Goal: Find specific page/section: Find specific page/section

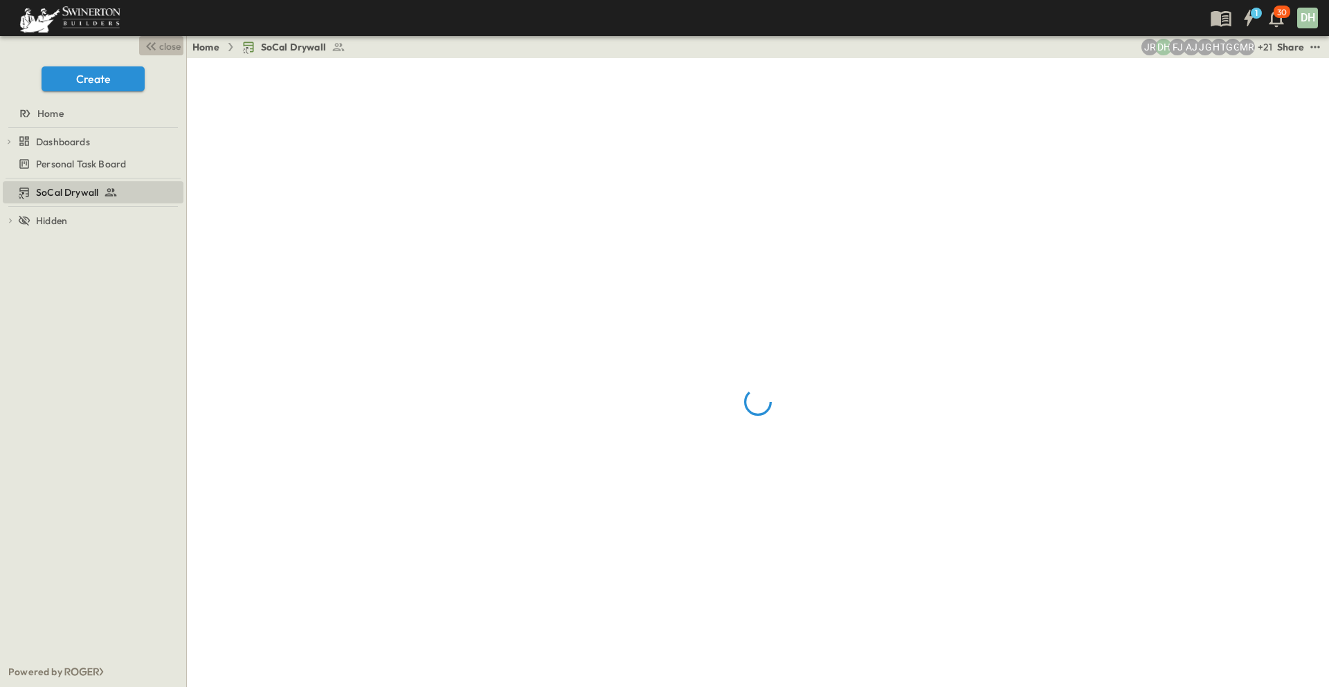
click at [156, 51] on icon "button" at bounding box center [151, 46] width 17 height 17
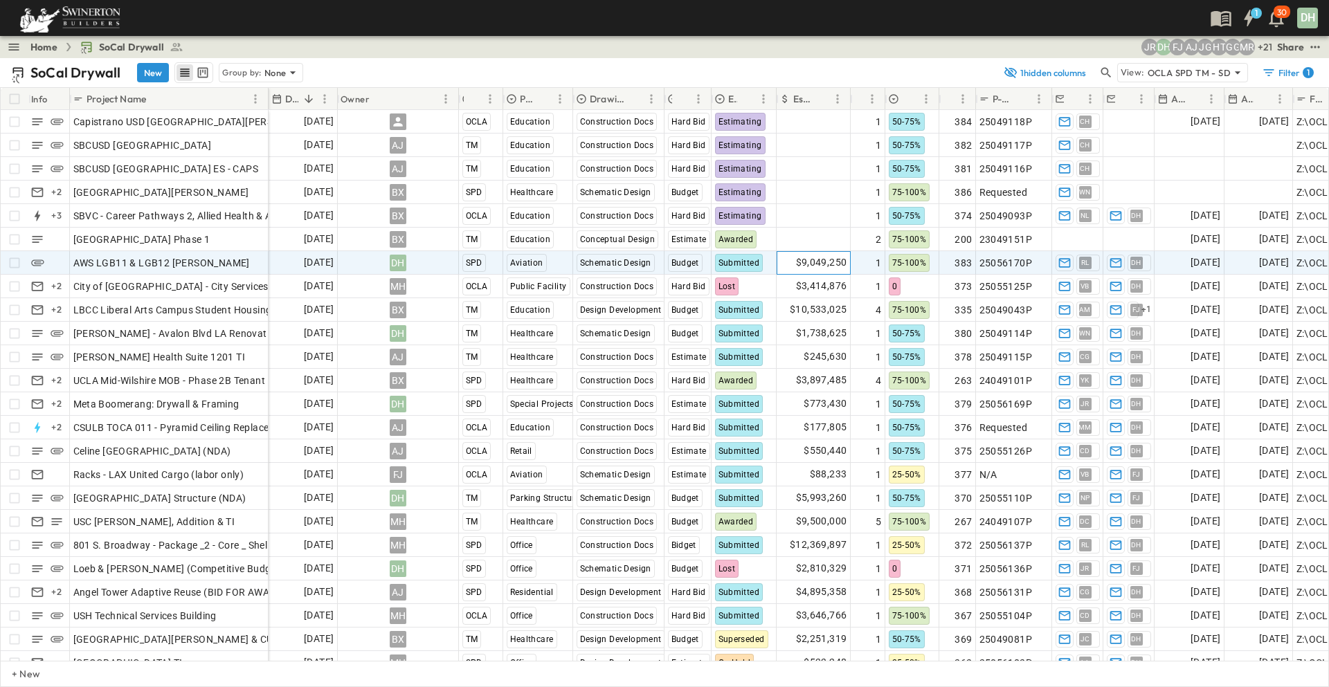
click at [818, 263] on span "$9,049,250" at bounding box center [821, 263] width 51 height 16
click at [819, 260] on input "*******" at bounding box center [815, 262] width 55 height 14
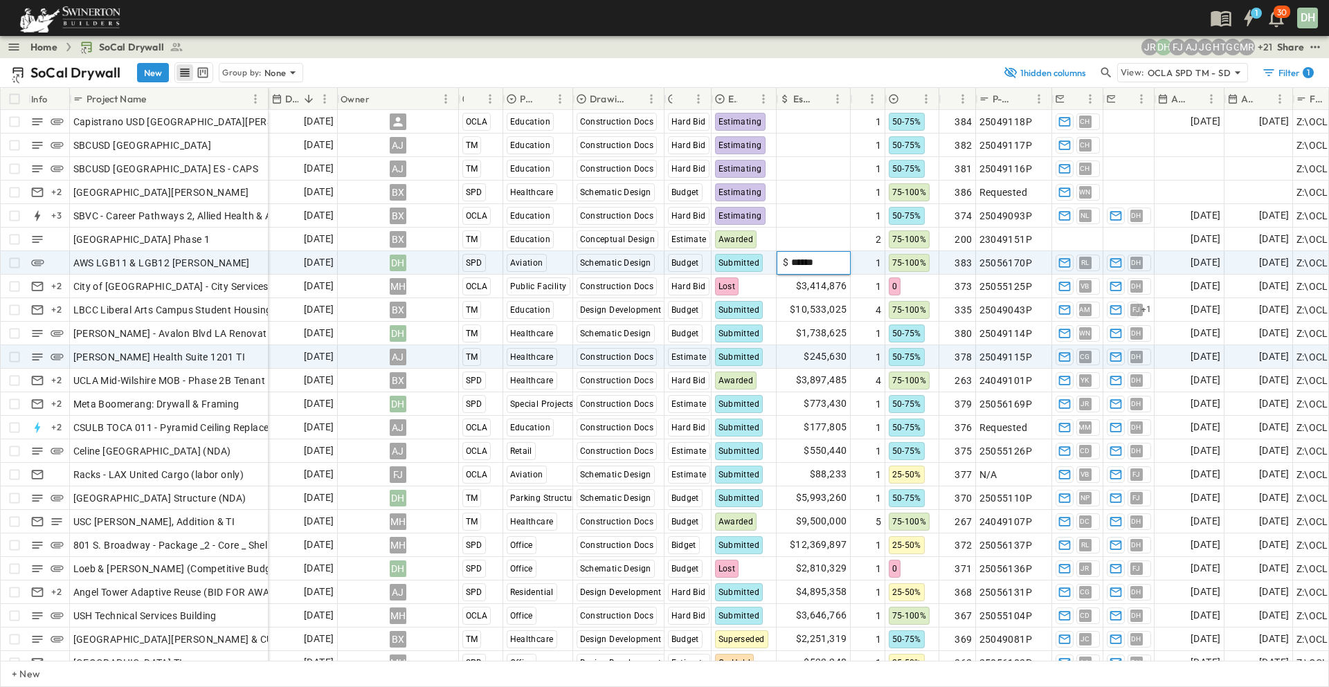
type input "*******"
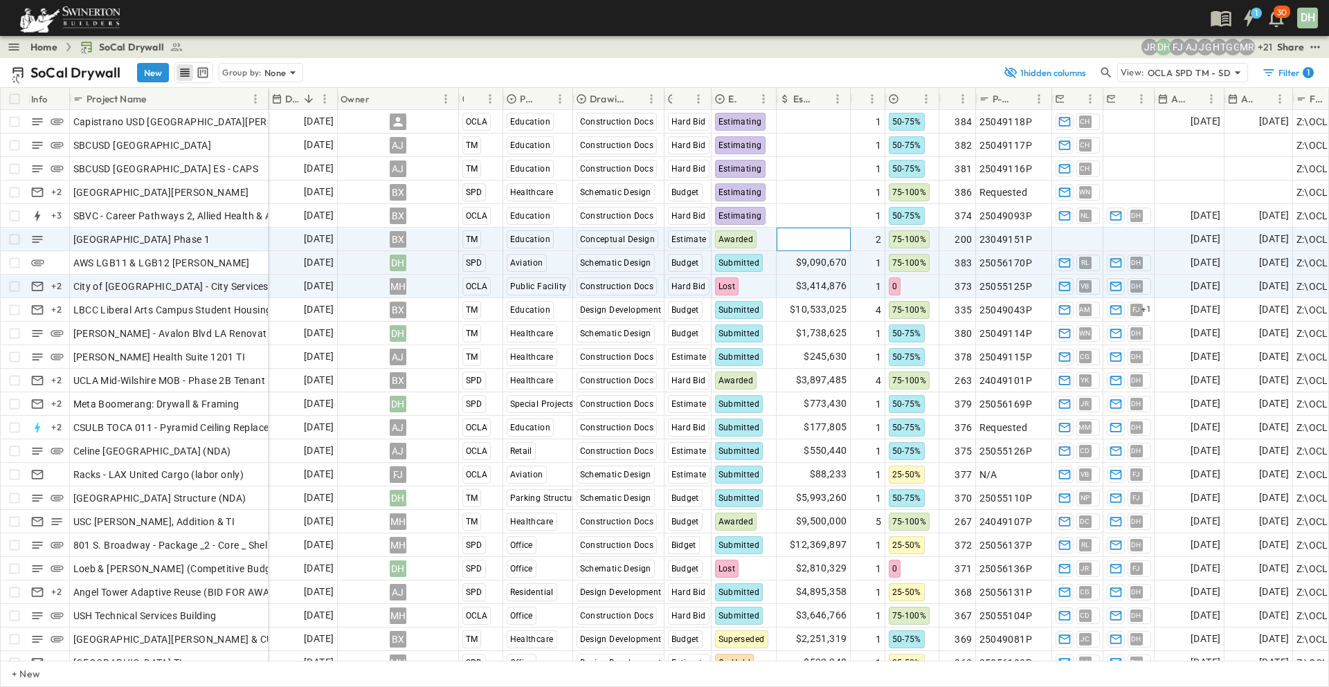
click at [824, 237] on span "Add Amount" at bounding box center [818, 239] width 57 height 14
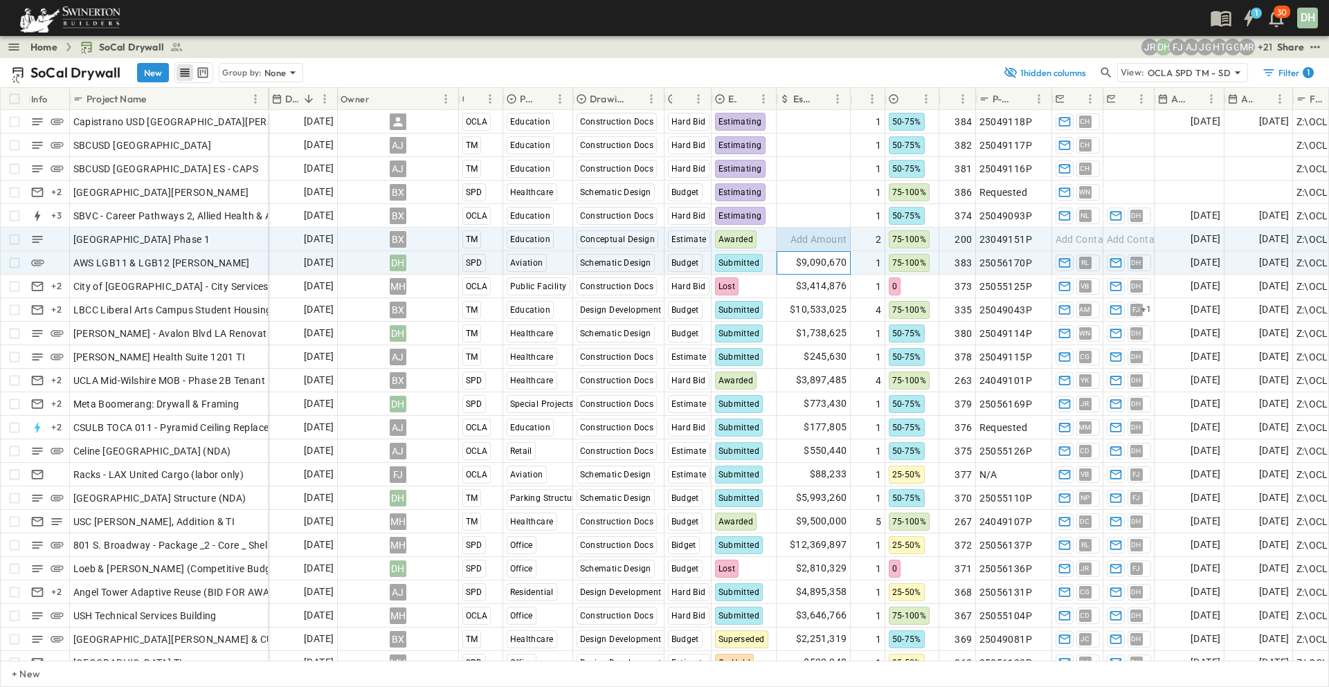
click at [784, 263] on div "$9,090,670" at bounding box center [813, 263] width 73 height 22
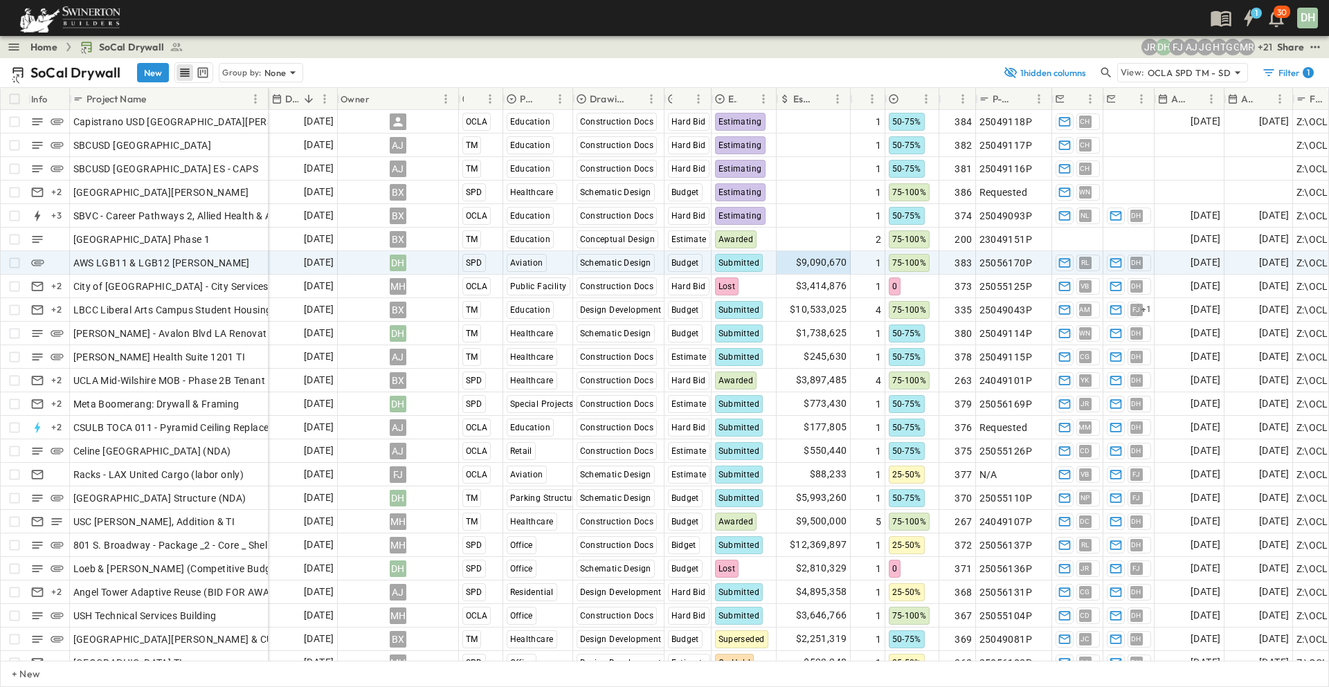
click at [1266, 50] on p "+ 21" at bounding box center [1264, 47] width 14 height 14
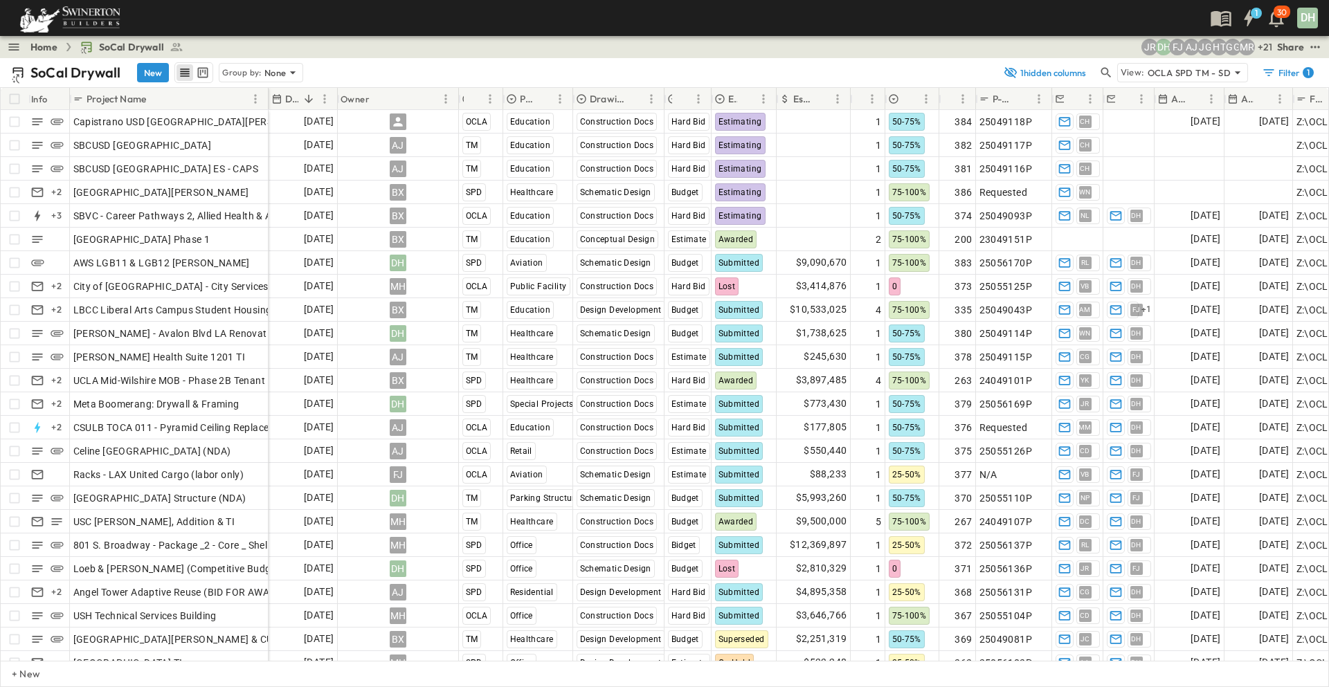
click at [1261, 47] on p "+ 21" at bounding box center [1264, 47] width 14 height 14
click at [1266, 47] on p "+ 21" at bounding box center [1264, 47] width 14 height 14
click at [1315, 44] on icon "test" at bounding box center [1315, 47] width 14 height 14
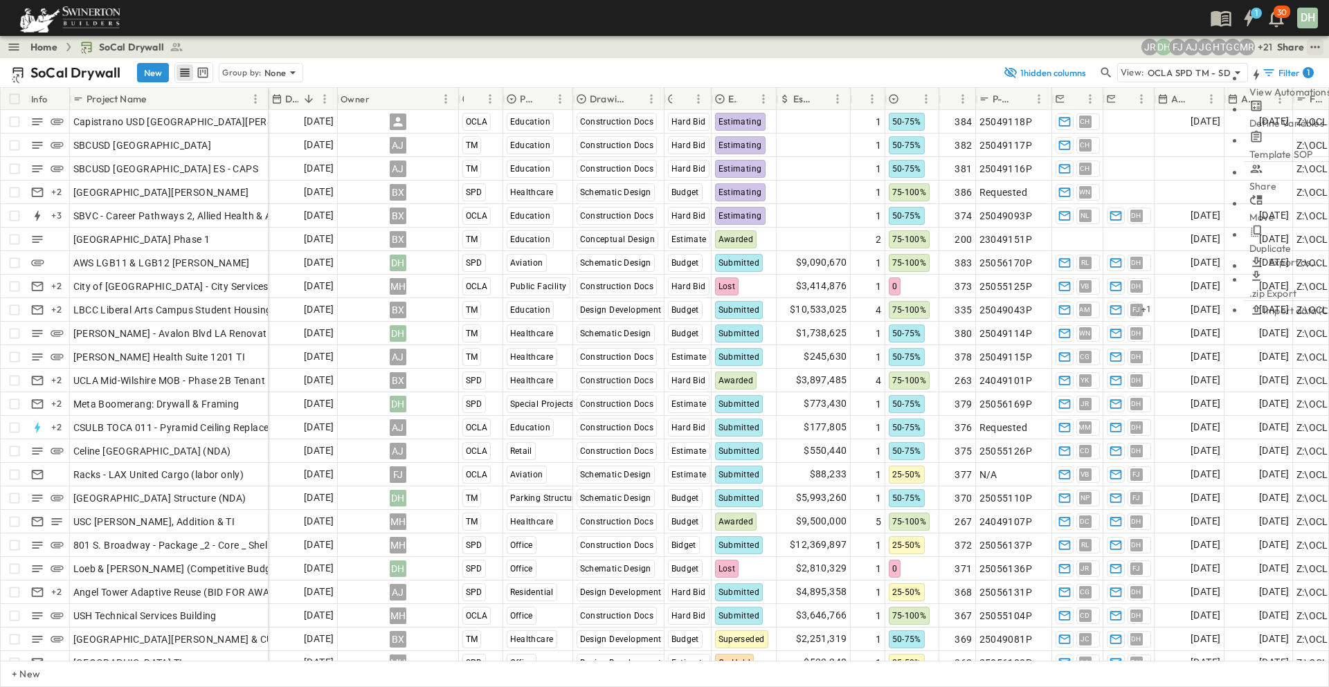
click at [1292, 45] on div "Share" at bounding box center [1290, 47] width 27 height 14
drag, startPoint x: 652, startPoint y: 429, endPoint x: 714, endPoint y: 420, distance: 62.2
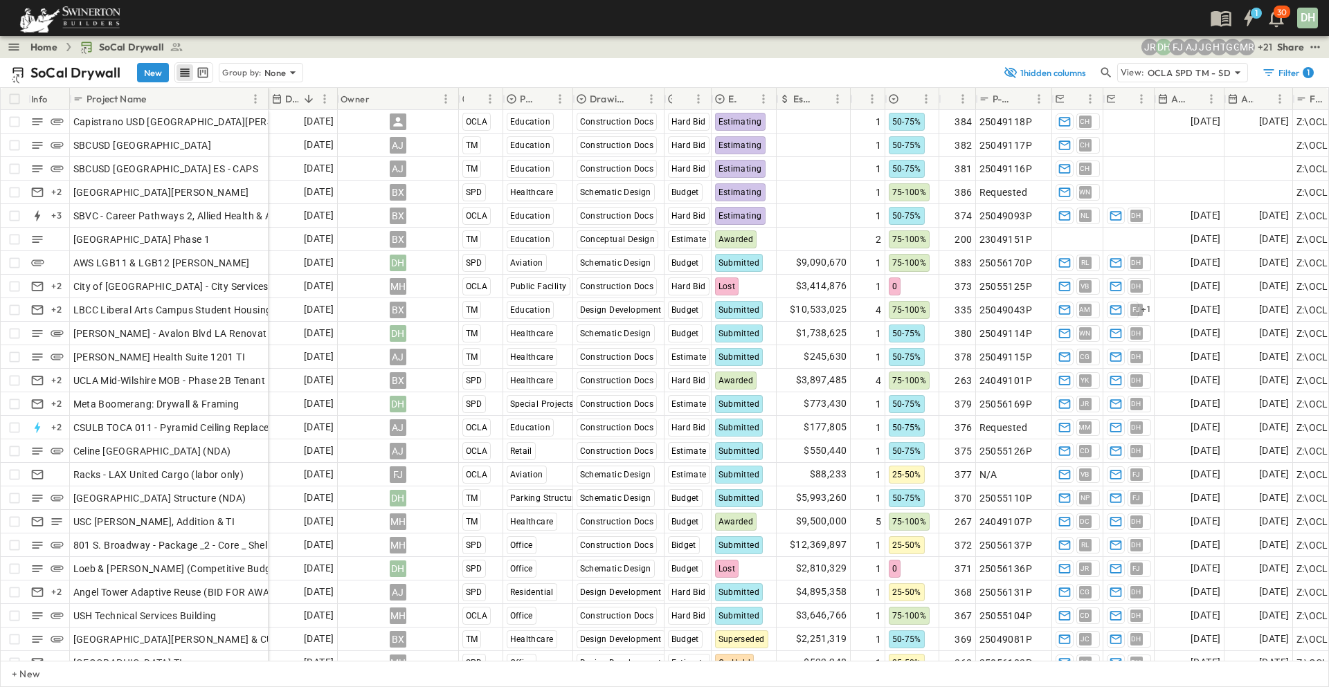
drag, startPoint x: 836, startPoint y: 81, endPoint x: 821, endPoint y: 100, distance: 24.2
click at [28, 49] on div "Home SoCal Drywall" at bounding box center [99, 47] width 186 height 17
click at [12, 46] on icon "button" at bounding box center [14, 47] width 14 height 14
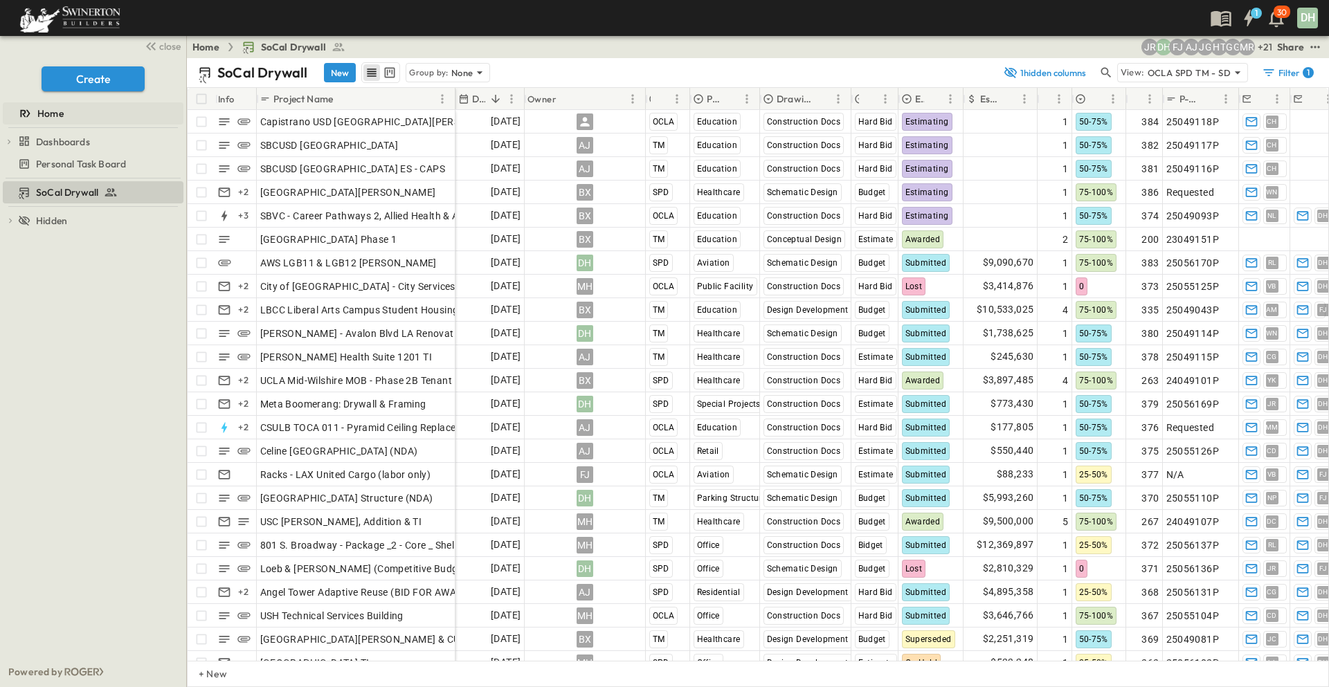
click at [48, 112] on span "Home" at bounding box center [50, 114] width 26 height 14
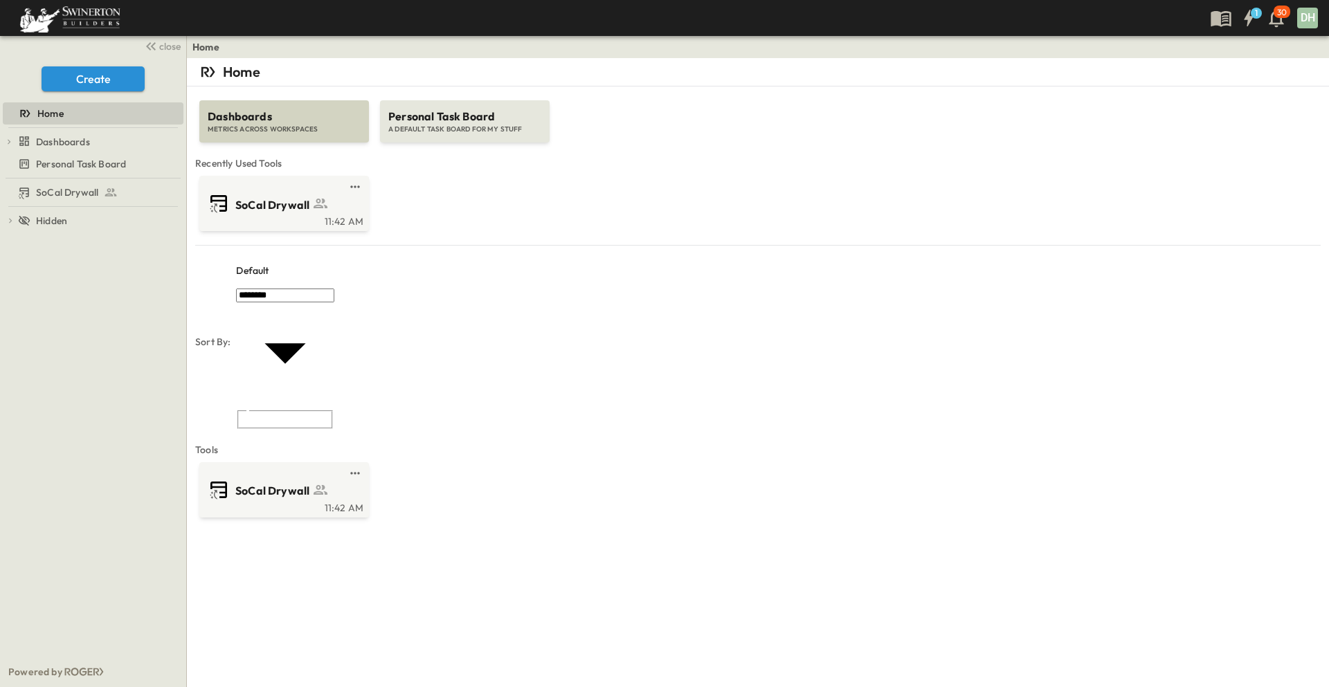
click at [266, 117] on span "Dashboards" at bounding box center [284, 117] width 153 height 16
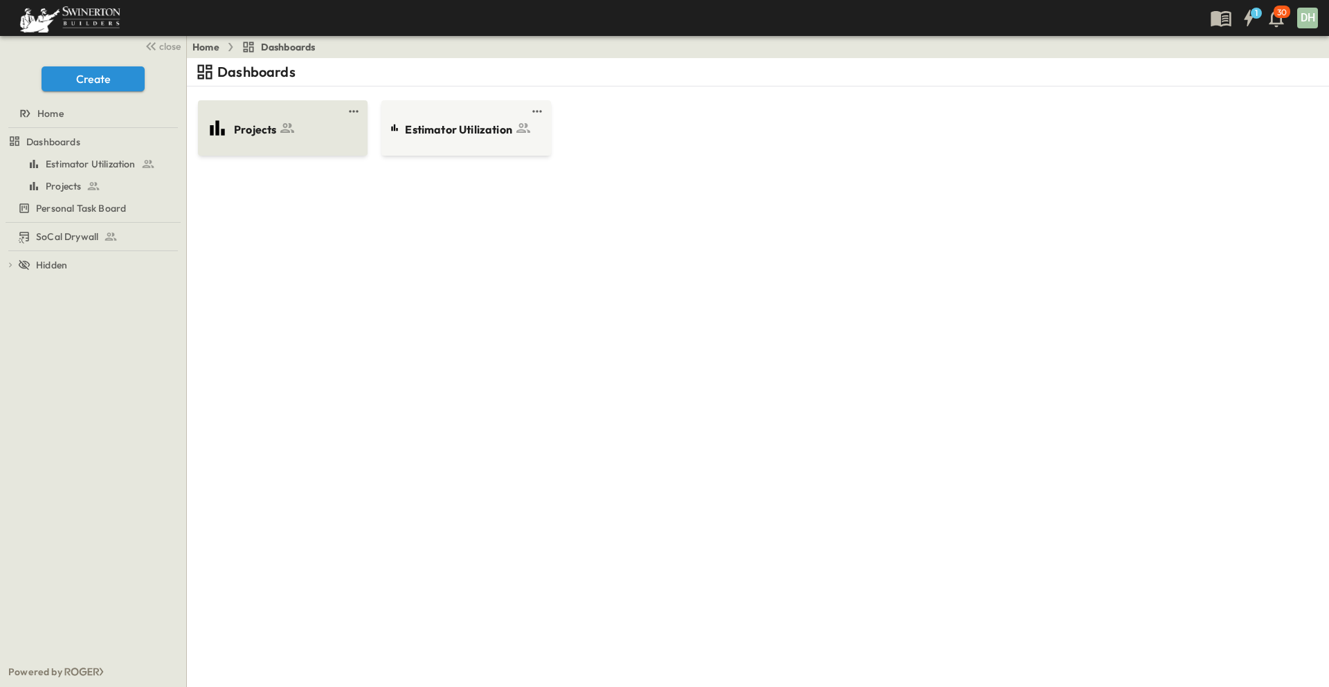
click at [263, 129] on span "Projects" at bounding box center [255, 130] width 42 height 16
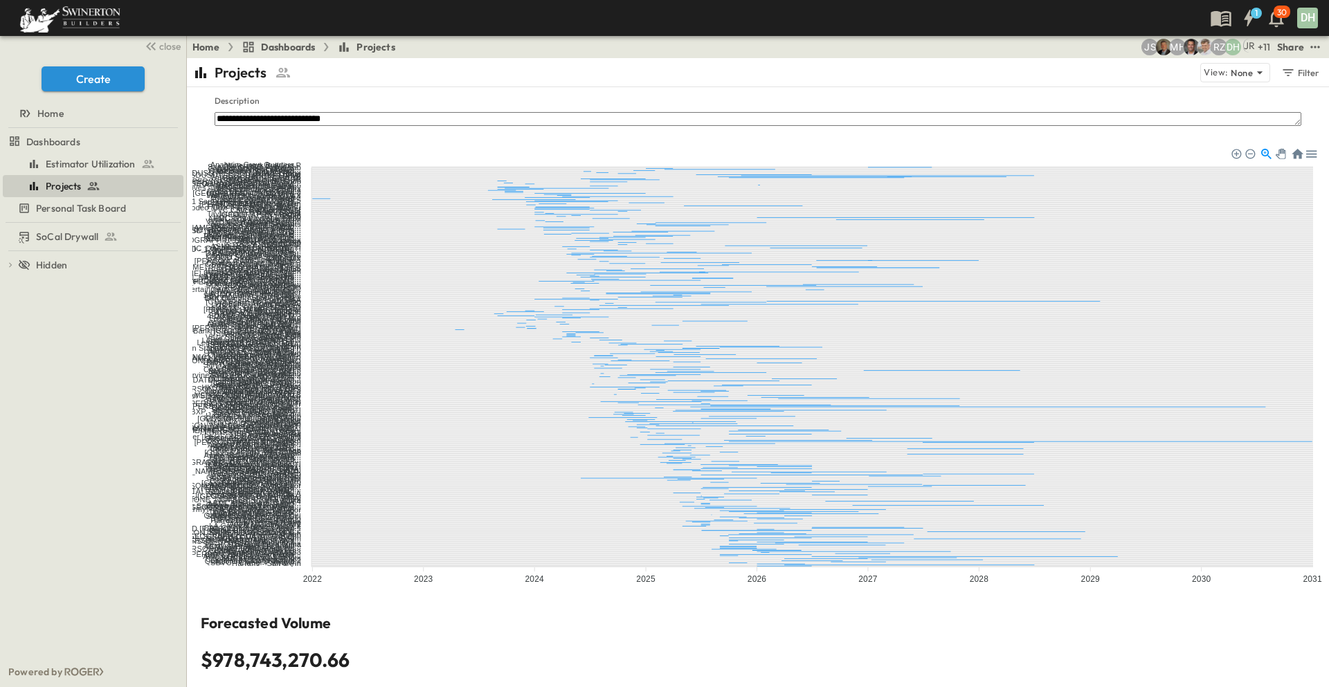
click at [208, 46] on link "Home" at bounding box center [205, 47] width 27 height 14
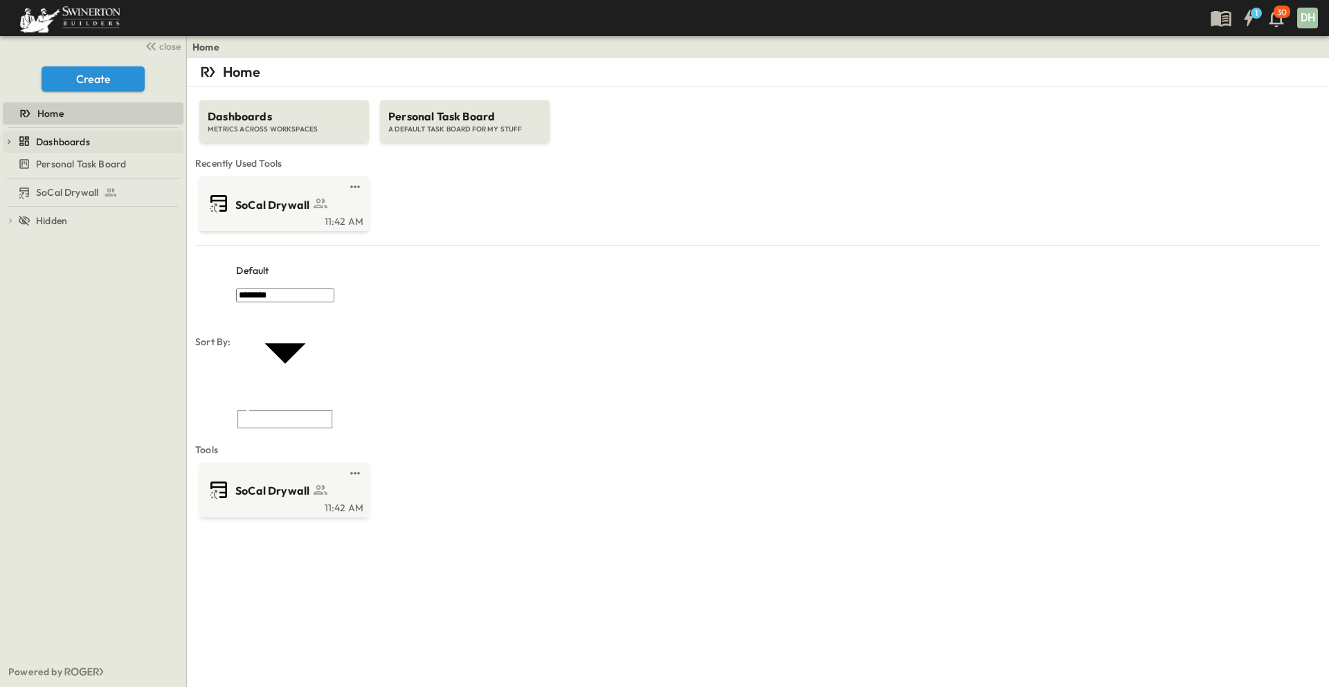
drag, startPoint x: 86, startPoint y: 138, endPoint x: 109, endPoint y: 144, distance: 23.5
click at [86, 138] on span "Dashboards" at bounding box center [63, 142] width 54 height 14
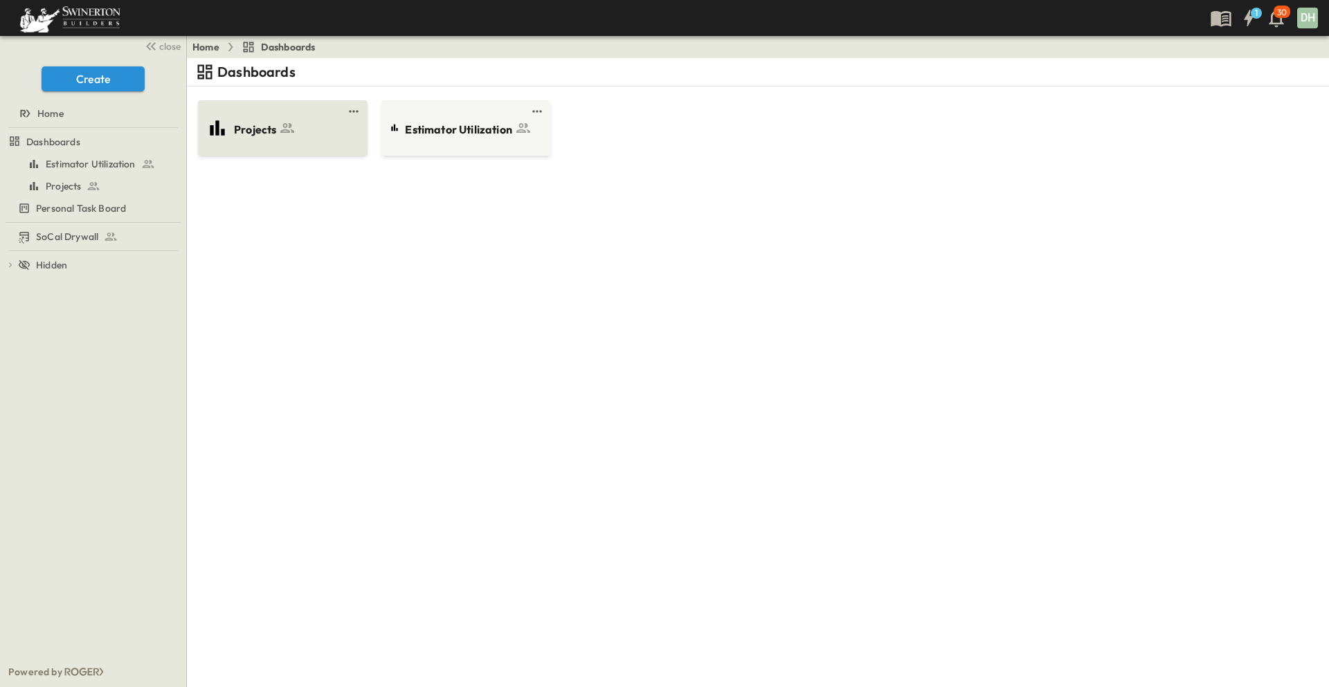
click at [290, 138] on div "Projects" at bounding box center [281, 128] width 150 height 22
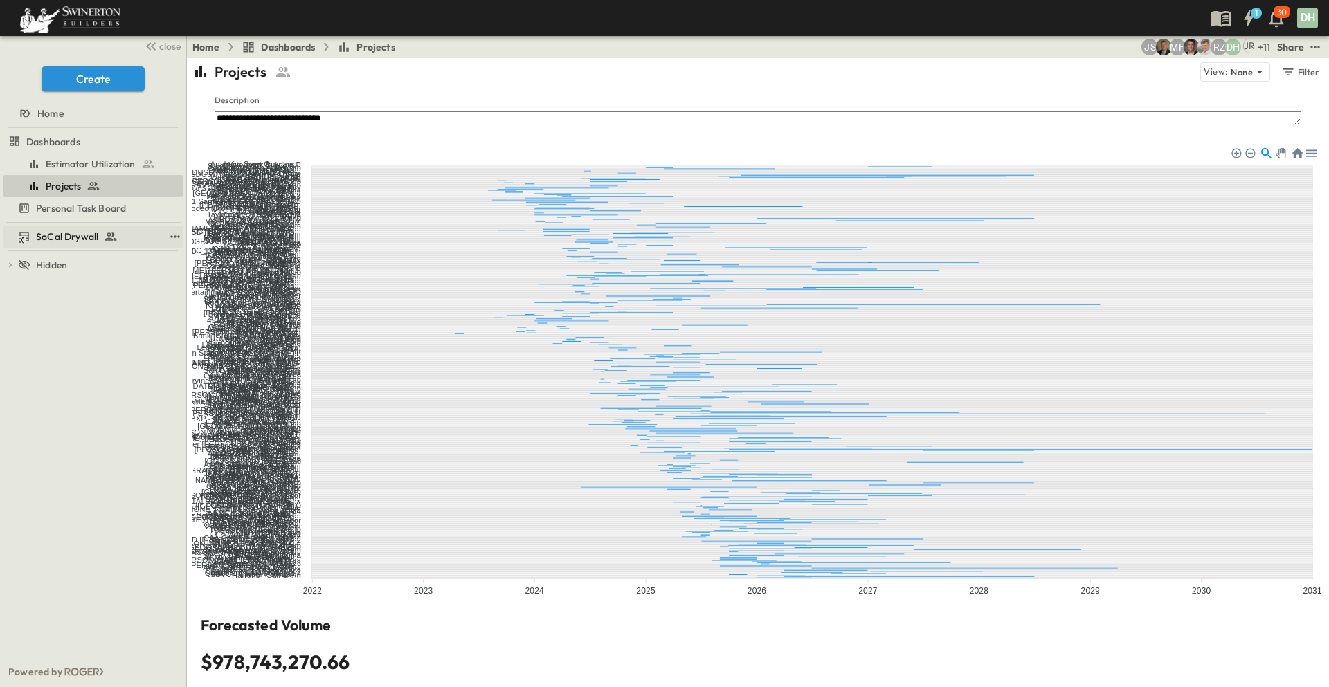
drag, startPoint x: 81, startPoint y: 235, endPoint x: 112, endPoint y: 245, distance: 32.6
click at [81, 235] on span "SoCal Drywall" at bounding box center [67, 237] width 62 height 14
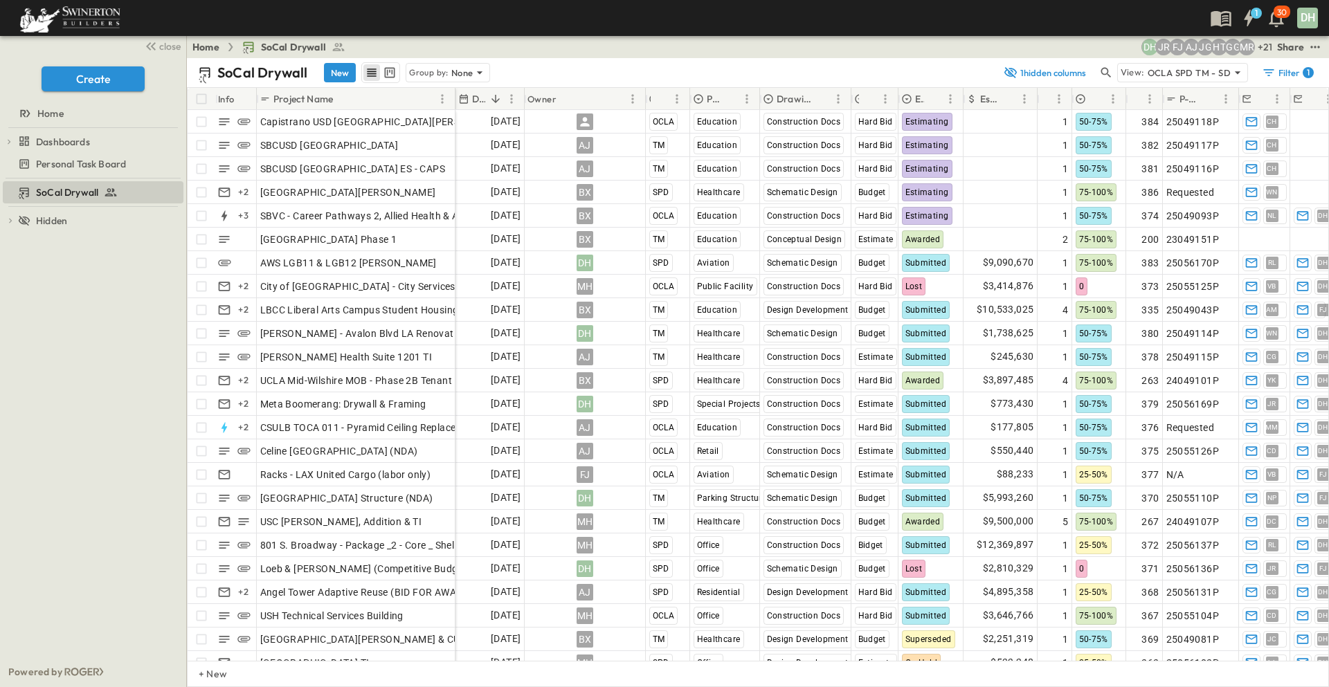
click at [577, 30] on div "1 30 DH" at bounding box center [663, 18] width 1326 height 36
click at [170, 48] on span "close" at bounding box center [169, 46] width 21 height 14
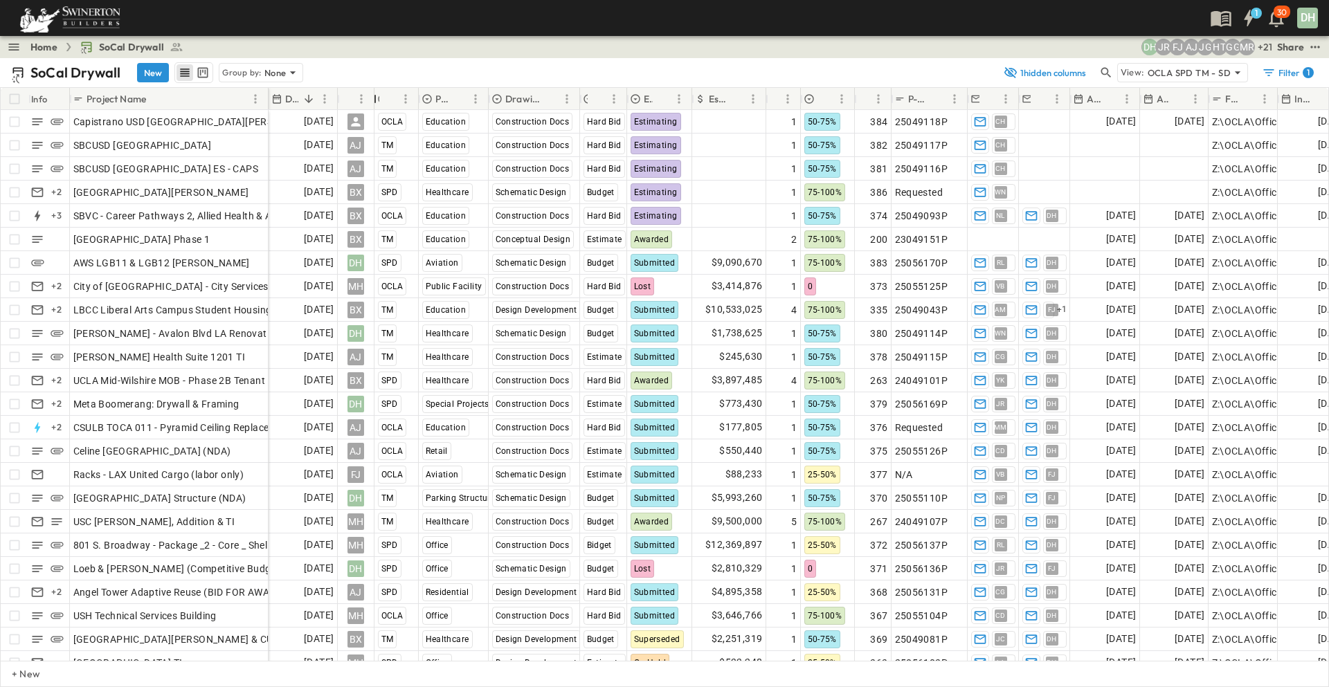
drag, startPoint x: 458, startPoint y: 99, endPoint x: 374, endPoint y: 106, distance: 84.7
click at [374, 106] on div "Owner" at bounding box center [375, 99] width 14 height 39
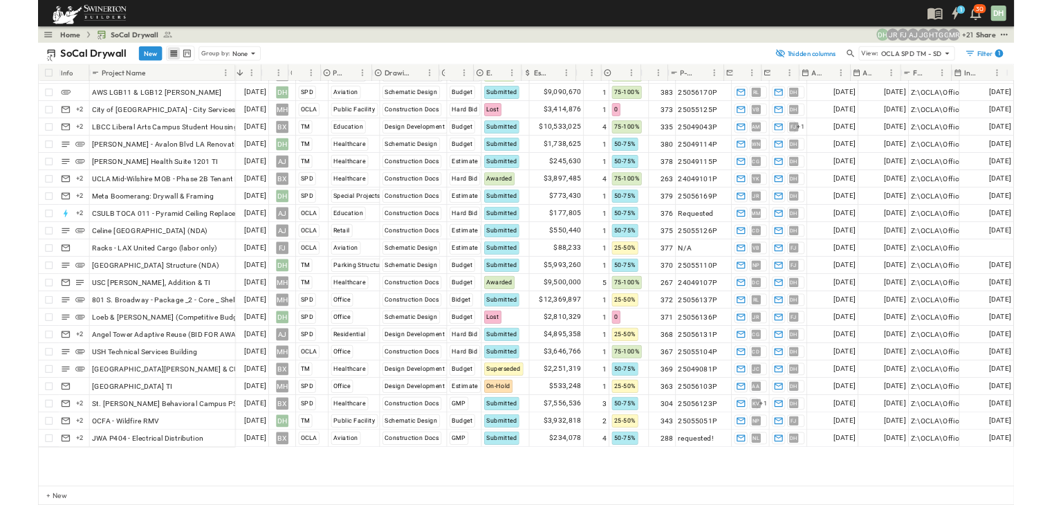
scroll to position [0, 34]
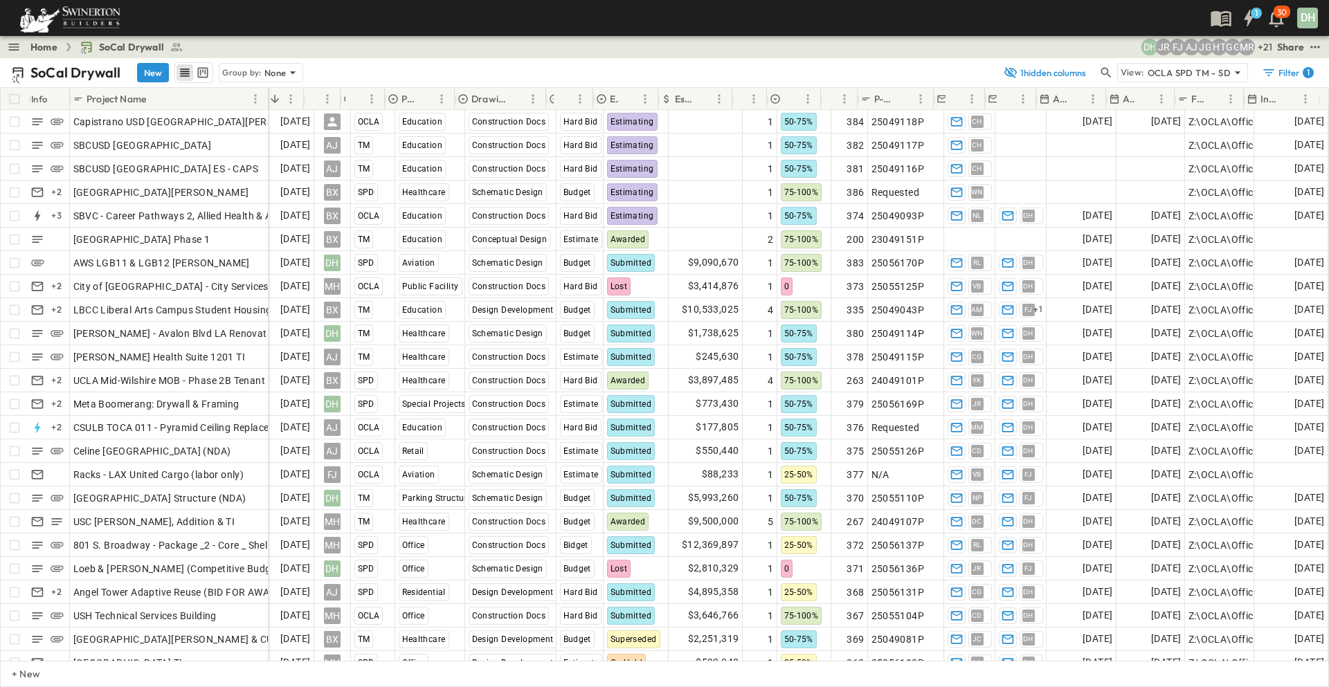
click at [513, 23] on div "1 30 DH" at bounding box center [663, 18] width 1326 height 36
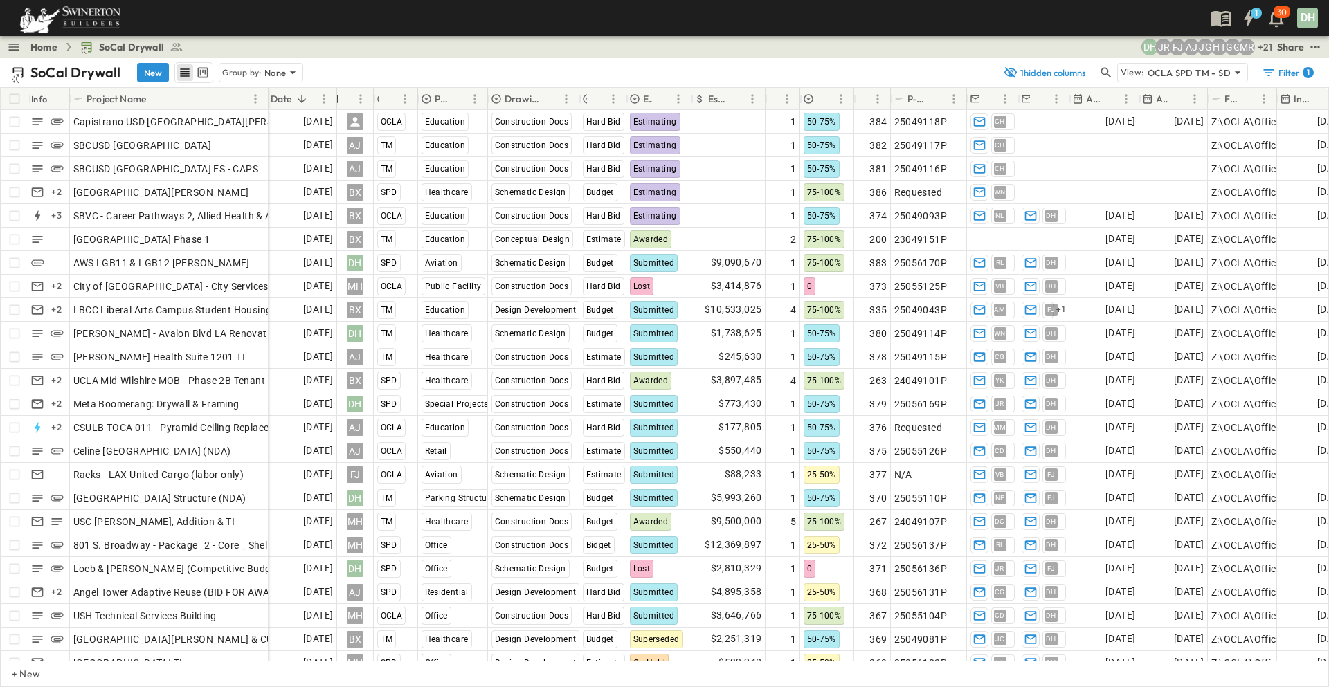
drag, startPoint x: 306, startPoint y: 95, endPoint x: 339, endPoint y: 102, distance: 34.1
click at [339, 102] on div at bounding box center [338, 99] width 14 height 39
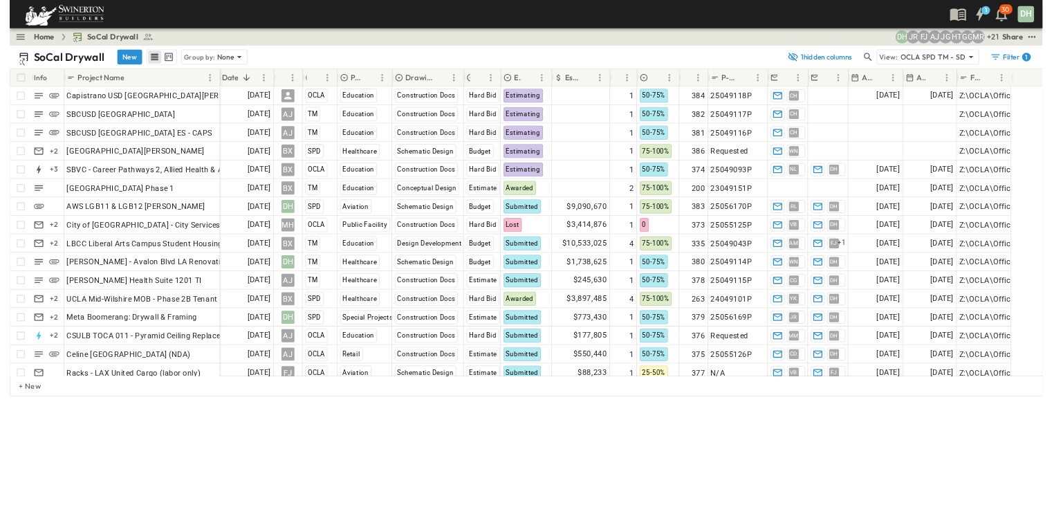
scroll to position [0, 33]
